Goal: Check status: Check status

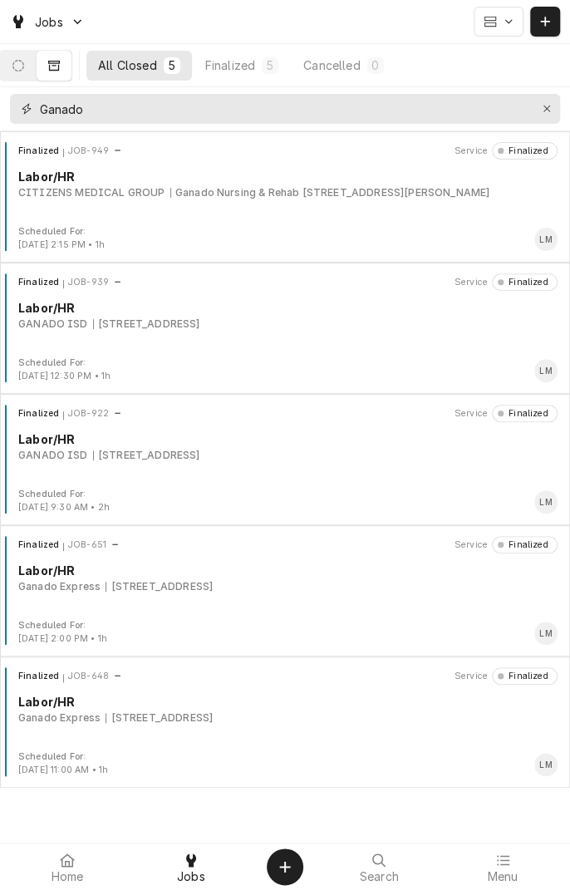
click at [546, 108] on icon "Erase input" at bounding box center [547, 109] width 7 height 7
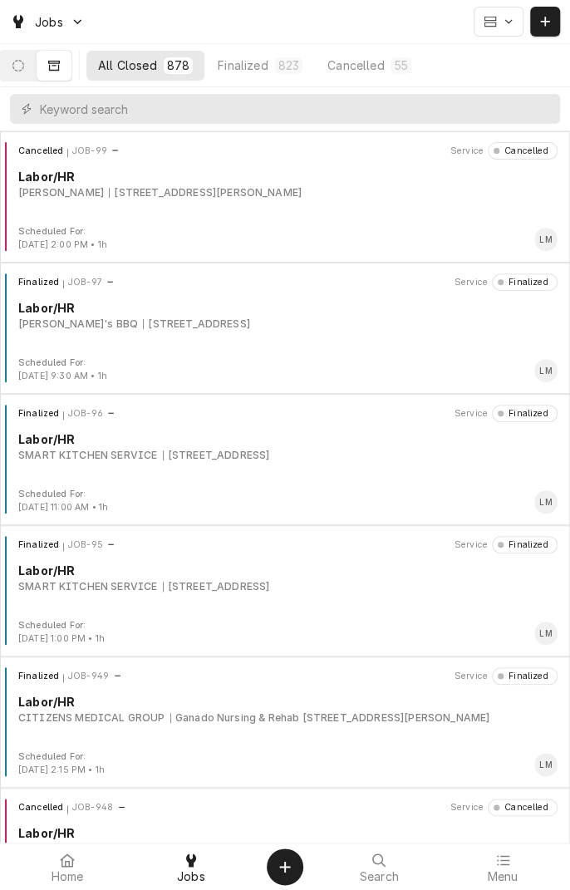
click at [36, 78] on button "Dynamic Content Wrapper" at bounding box center [18, 66] width 35 height 30
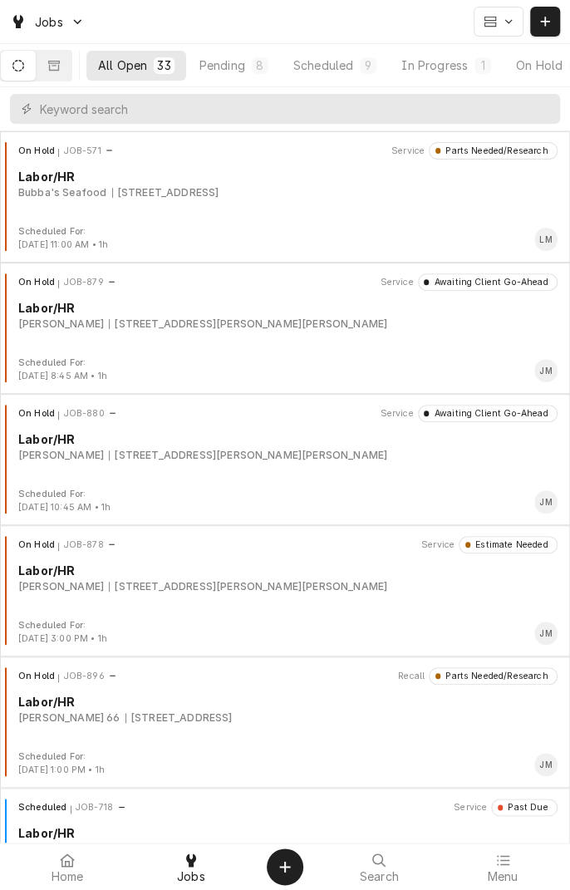
click at [353, 62] on div "Scheduled" at bounding box center [324, 65] width 60 height 17
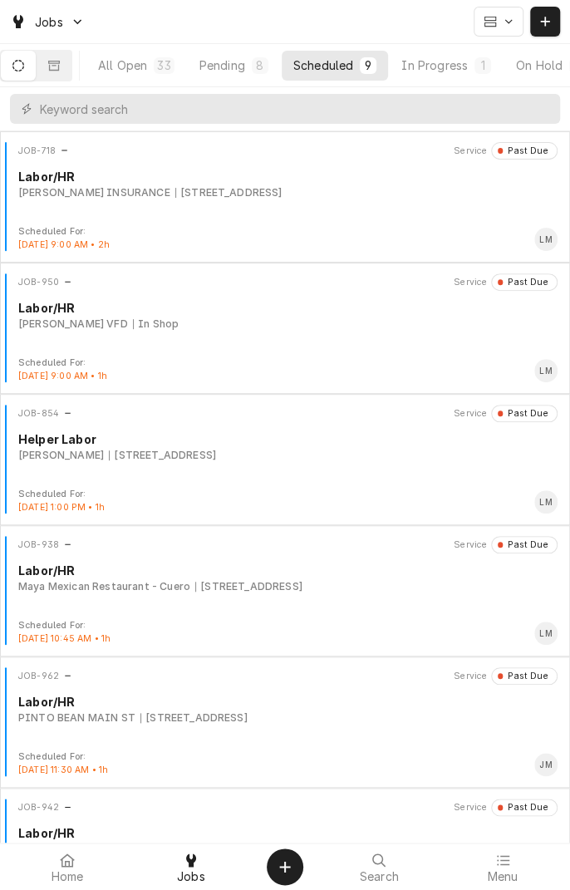
click at [238, 70] on div "Pending" at bounding box center [223, 65] width 46 height 17
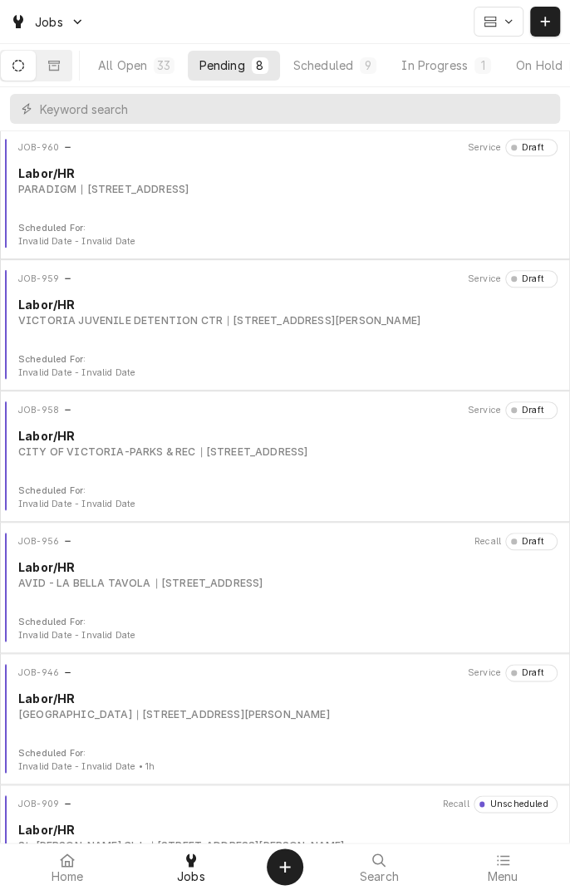
scroll to position [338, 0]
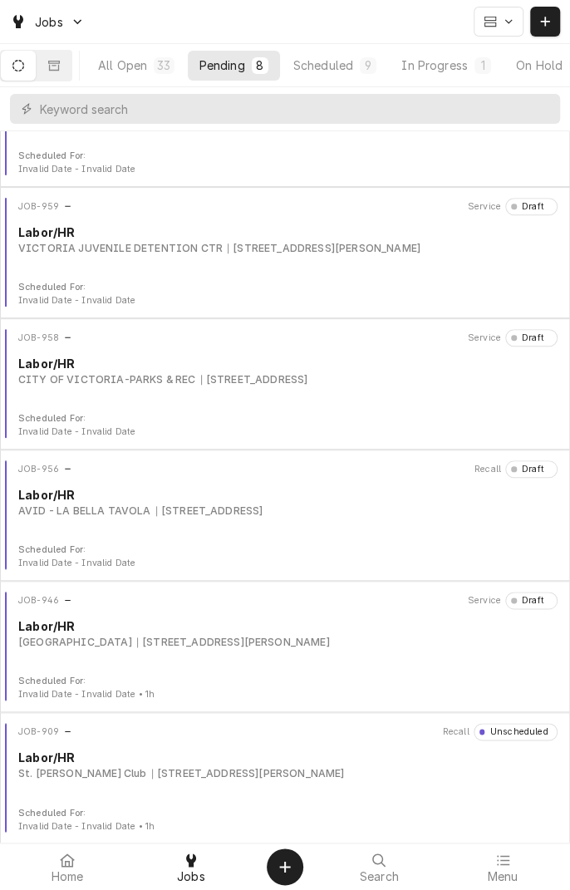
click at [60, 65] on icon "Dynamic Content Wrapper" at bounding box center [54, 65] width 12 height 10
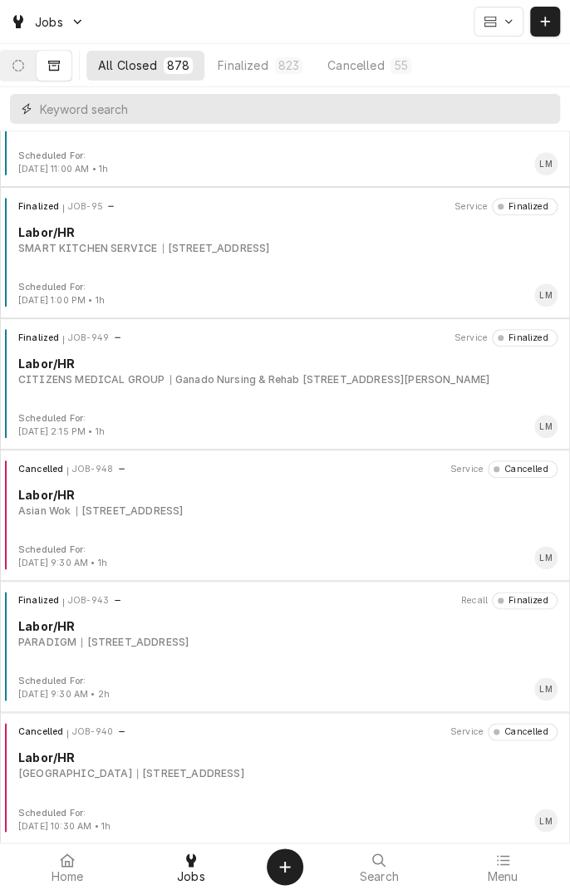
click at [314, 111] on input "Dynamic Content Wrapper" at bounding box center [296, 109] width 512 height 30
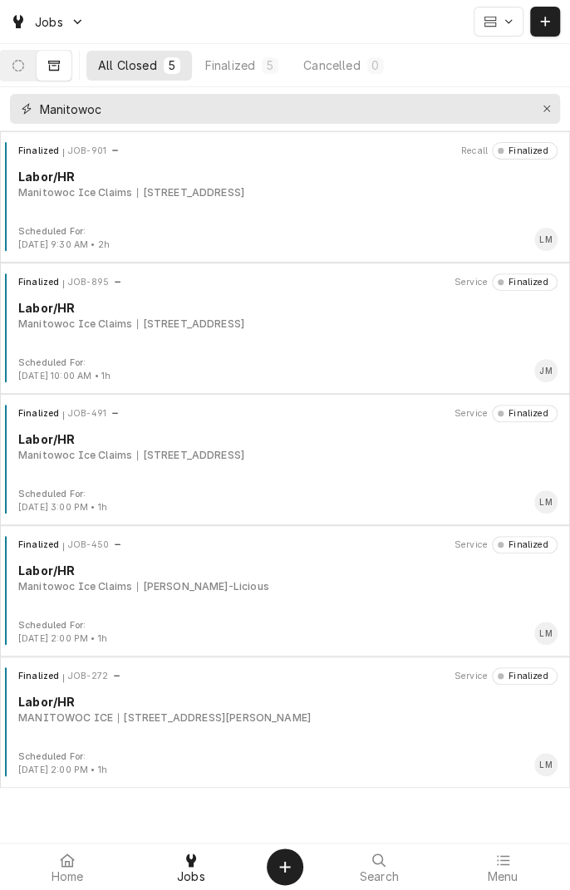
type input "Manitowoc"
click at [220, 190] on div "4556 US-59, Beeville, TX 78102" at bounding box center [190, 192] width 107 height 15
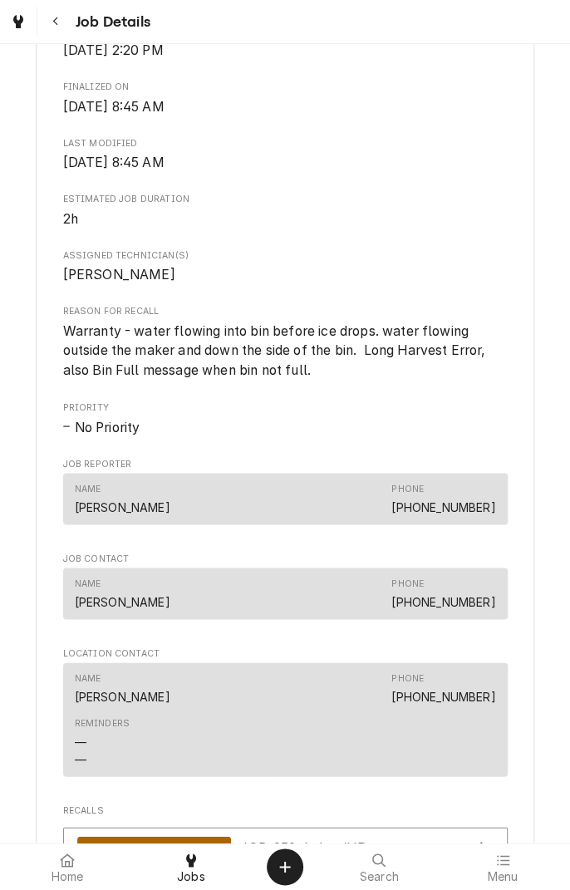
scroll to position [1031, 0]
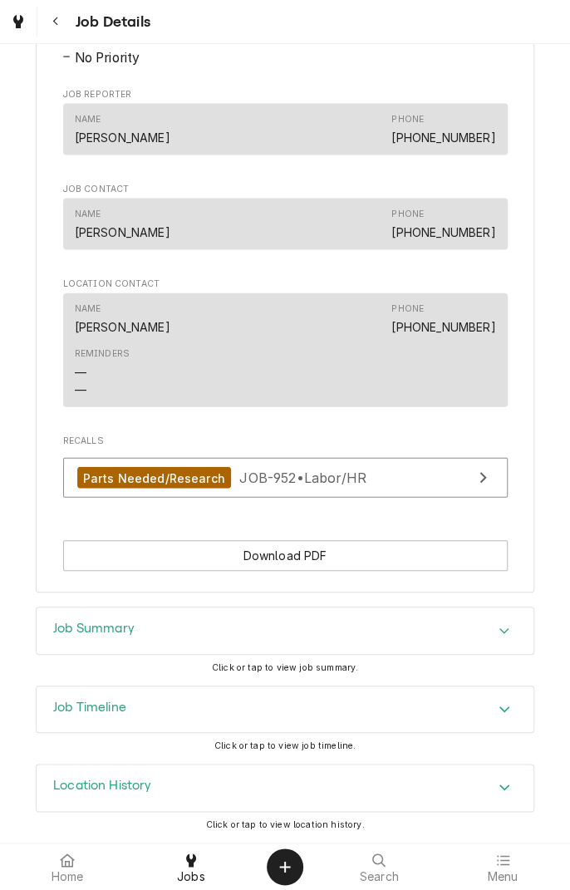
click at [308, 885] on div at bounding box center [285, 867] width 63 height 40
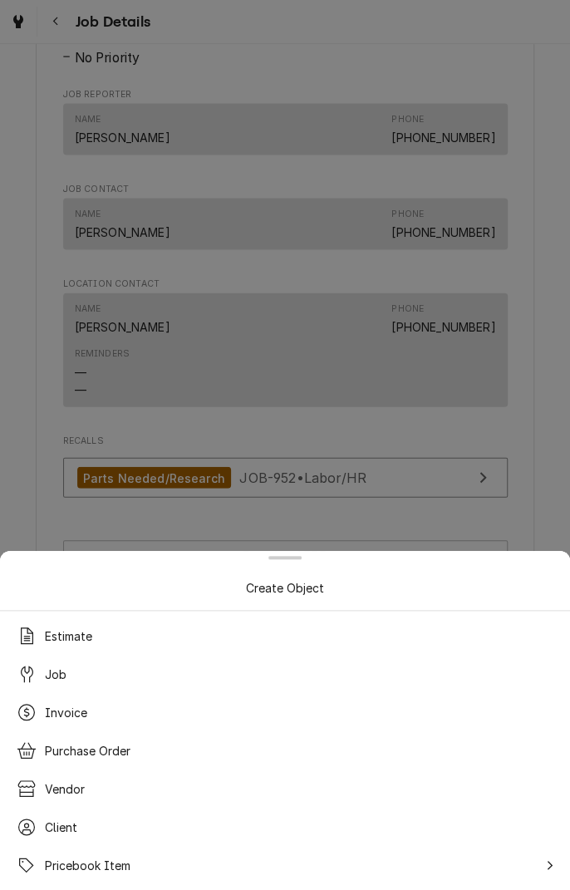
click at [543, 473] on div at bounding box center [285, 445] width 570 height 890
